Goal: Task Accomplishment & Management: Manage account settings

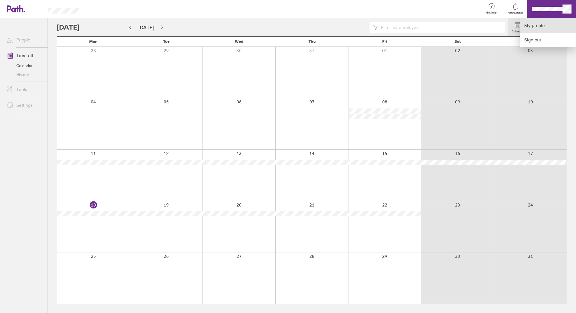
click at [539, 24] on link "My profile" at bounding box center [548, 25] width 56 height 14
click at [26, 39] on link "People" at bounding box center [24, 39] width 45 height 11
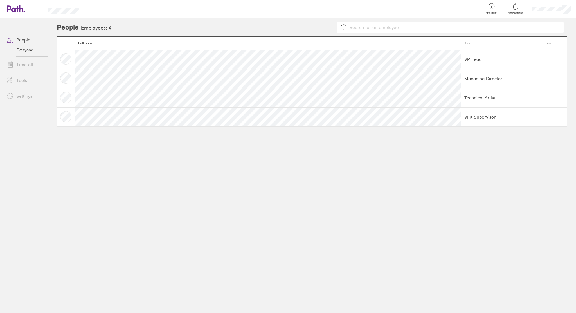
click at [26, 53] on link "Everyone" at bounding box center [24, 49] width 45 height 9
click at [26, 62] on link "Time off" at bounding box center [24, 64] width 45 height 11
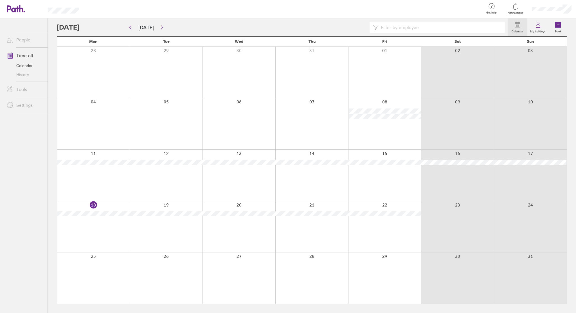
click at [26, 75] on link "History" at bounding box center [24, 74] width 45 height 9
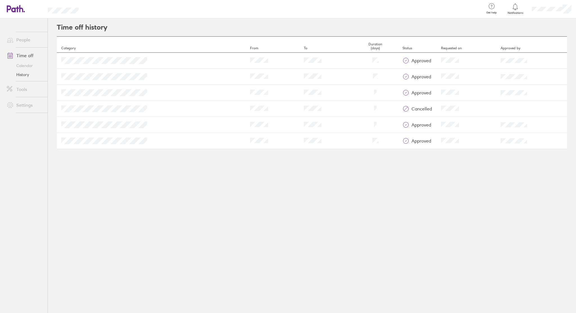
click at [27, 64] on link "Calendar" at bounding box center [24, 65] width 45 height 9
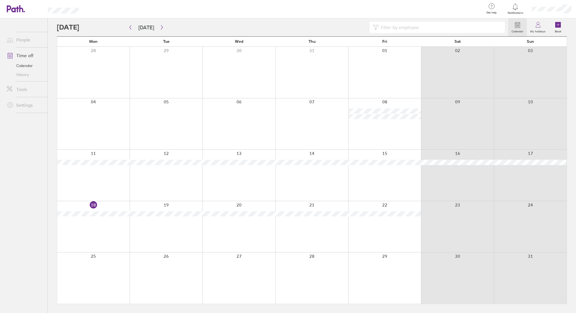
click at [25, 90] on link "Tools" at bounding box center [24, 89] width 45 height 11
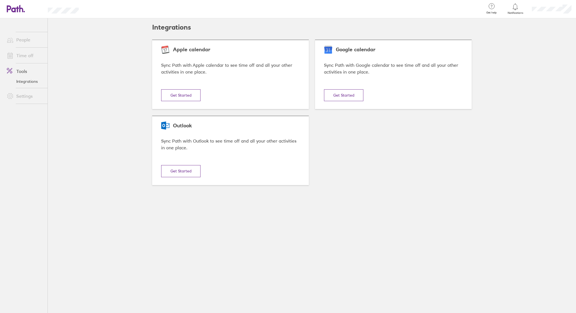
click at [28, 52] on link "Time off" at bounding box center [24, 55] width 45 height 11
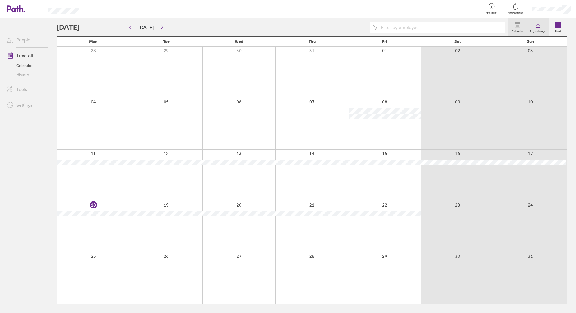
click at [540, 26] on icon at bounding box center [538, 24] width 7 height 7
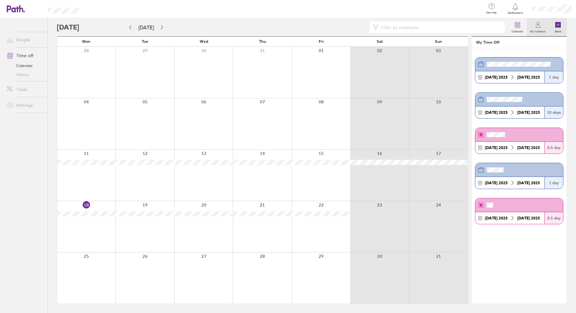
click at [556, 26] on icon at bounding box center [559, 25] width 6 height 6
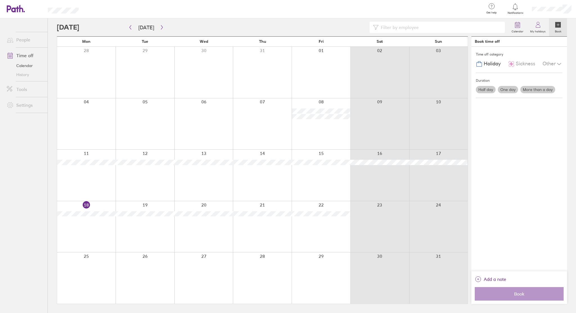
click at [154, 269] on div at bounding box center [145, 277] width 59 height 51
click at [94, 261] on div at bounding box center [86, 277] width 59 height 51
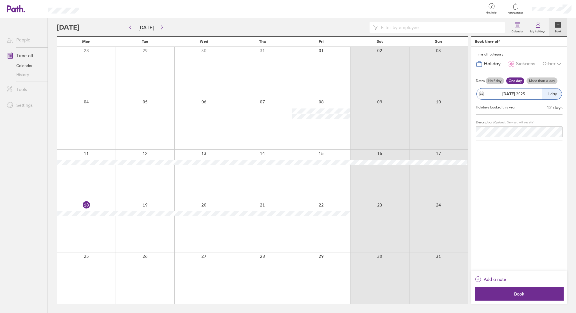
click at [518, 95] on span "25 Aug 2025" at bounding box center [514, 93] width 23 height 5
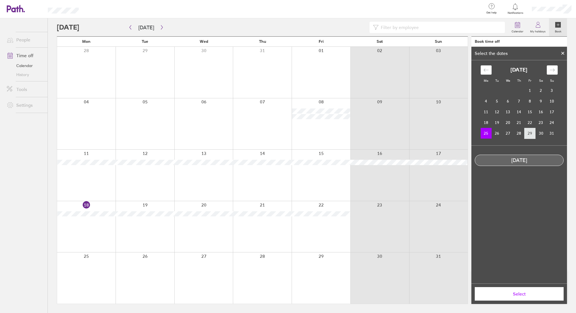
click at [527, 133] on td "29" at bounding box center [530, 133] width 11 height 11
click at [488, 133] on td "25" at bounding box center [486, 133] width 11 height 11
click at [517, 289] on button "Select" at bounding box center [519, 294] width 89 height 14
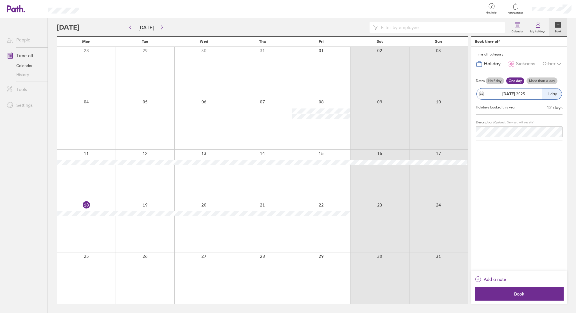
click at [541, 79] on label "More than a day" at bounding box center [542, 80] width 31 height 7
click at [0, 0] on input "More than a day" at bounding box center [0, 0] width 0 height 0
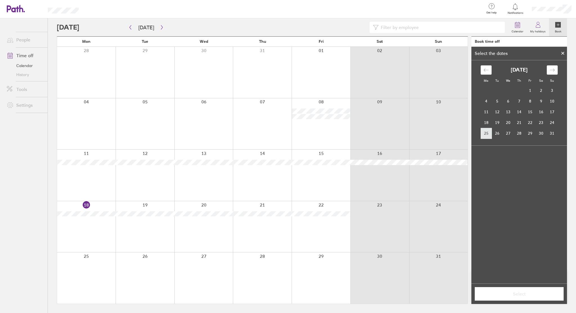
click at [488, 134] on td "25" at bounding box center [486, 133] width 11 height 11
click at [531, 131] on td "29" at bounding box center [530, 133] width 11 height 11
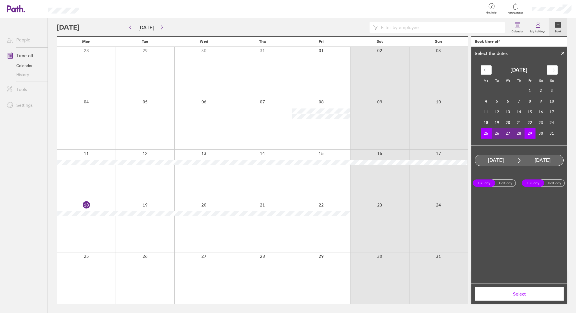
click at [516, 294] on span "Select" at bounding box center [519, 293] width 81 height 5
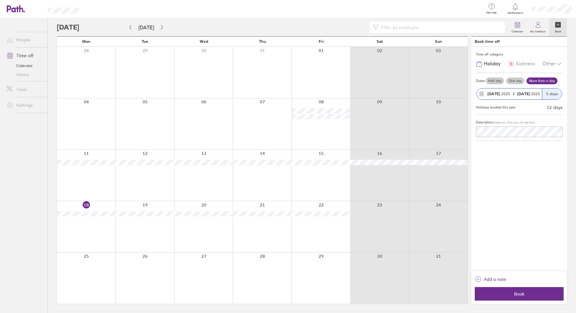
click at [555, 106] on div "12 days" at bounding box center [555, 107] width 16 height 5
click at [553, 66] on div "Other" at bounding box center [553, 64] width 20 height 11
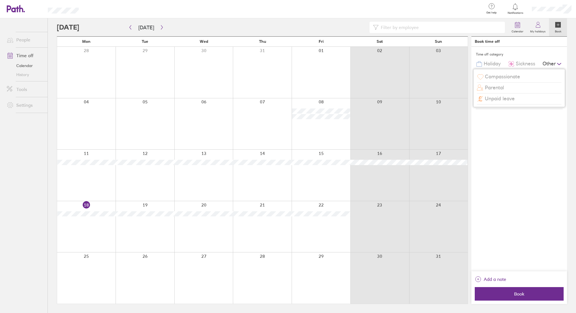
click at [553, 65] on div "Other" at bounding box center [553, 64] width 20 height 11
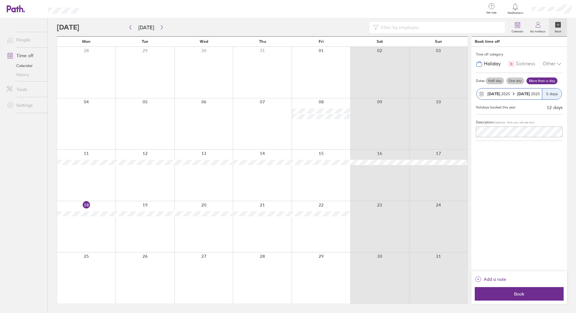
click at [557, 28] on label "Book" at bounding box center [558, 30] width 13 height 5
click at [23, 39] on link "People" at bounding box center [24, 39] width 45 height 11
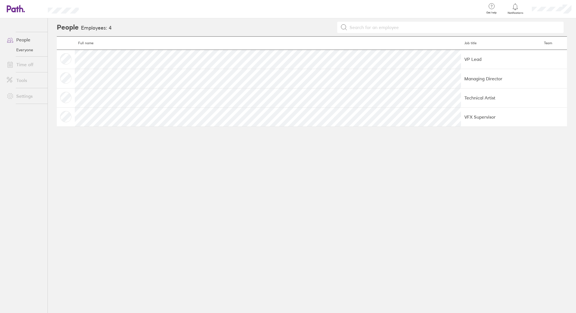
click at [549, 12] on div at bounding box center [552, 9] width 49 height 18
click at [542, 23] on link "My profile" at bounding box center [548, 25] width 56 height 14
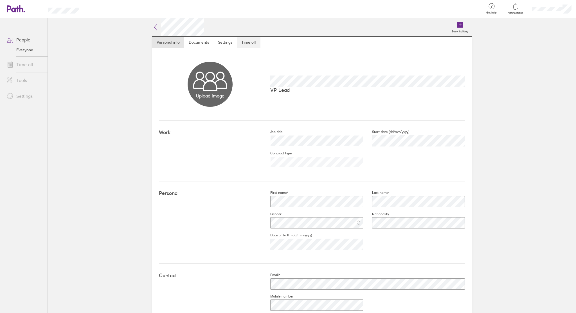
click at [251, 44] on link "Time off" at bounding box center [249, 42] width 24 height 11
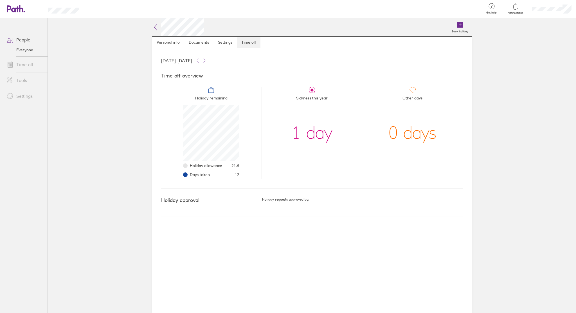
scroll to position [56, 56]
click at [12, 8] on icon at bounding box center [13, 8] width 12 height 7
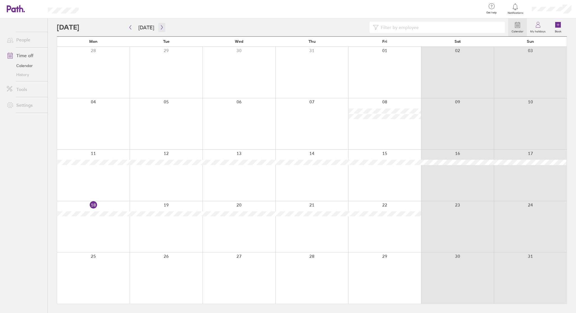
click at [161, 27] on icon "button" at bounding box center [162, 27] width 4 height 5
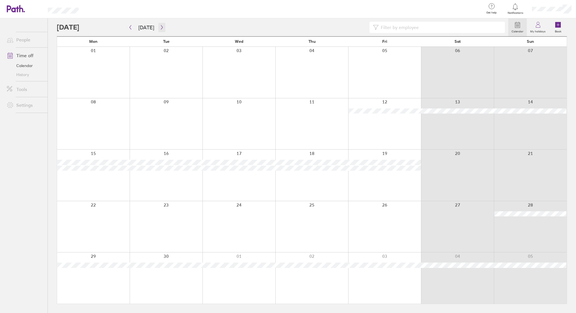
click at [161, 27] on icon "button" at bounding box center [162, 27] width 4 height 5
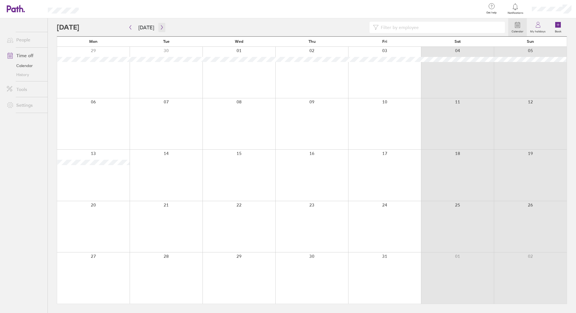
click at [161, 27] on icon "button" at bounding box center [162, 27] width 4 height 5
